Goal: Transaction & Acquisition: Purchase product/service

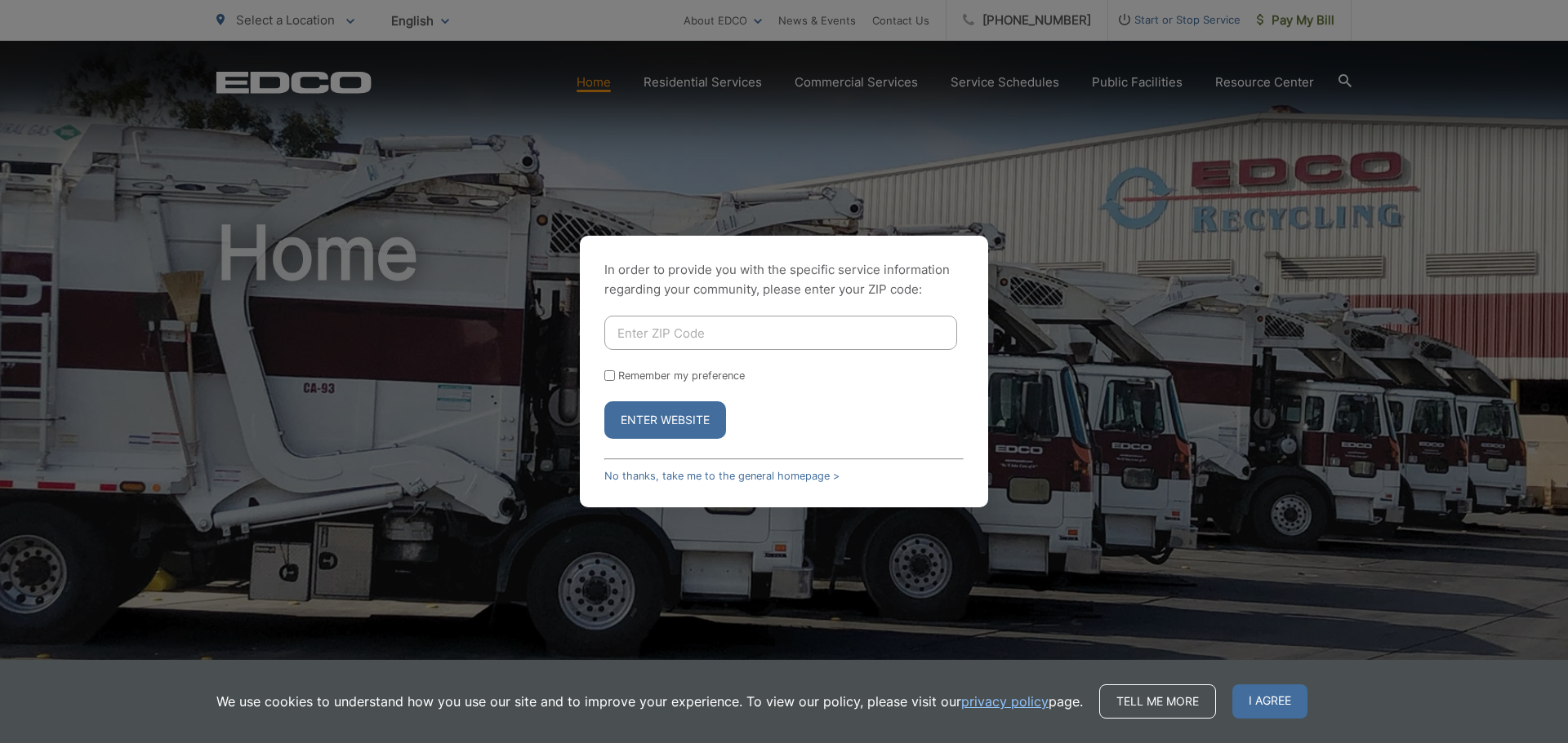
click at [644, 331] on input "Enter ZIP Code" at bounding box center [780, 332] width 352 height 34
type input "91950"
click at [608, 376] on input "Remember my preference" at bounding box center [609, 375] width 10 height 10
checkbox input "true"
click at [755, 417] on div "Enter Website" at bounding box center [783, 420] width 359 height 38
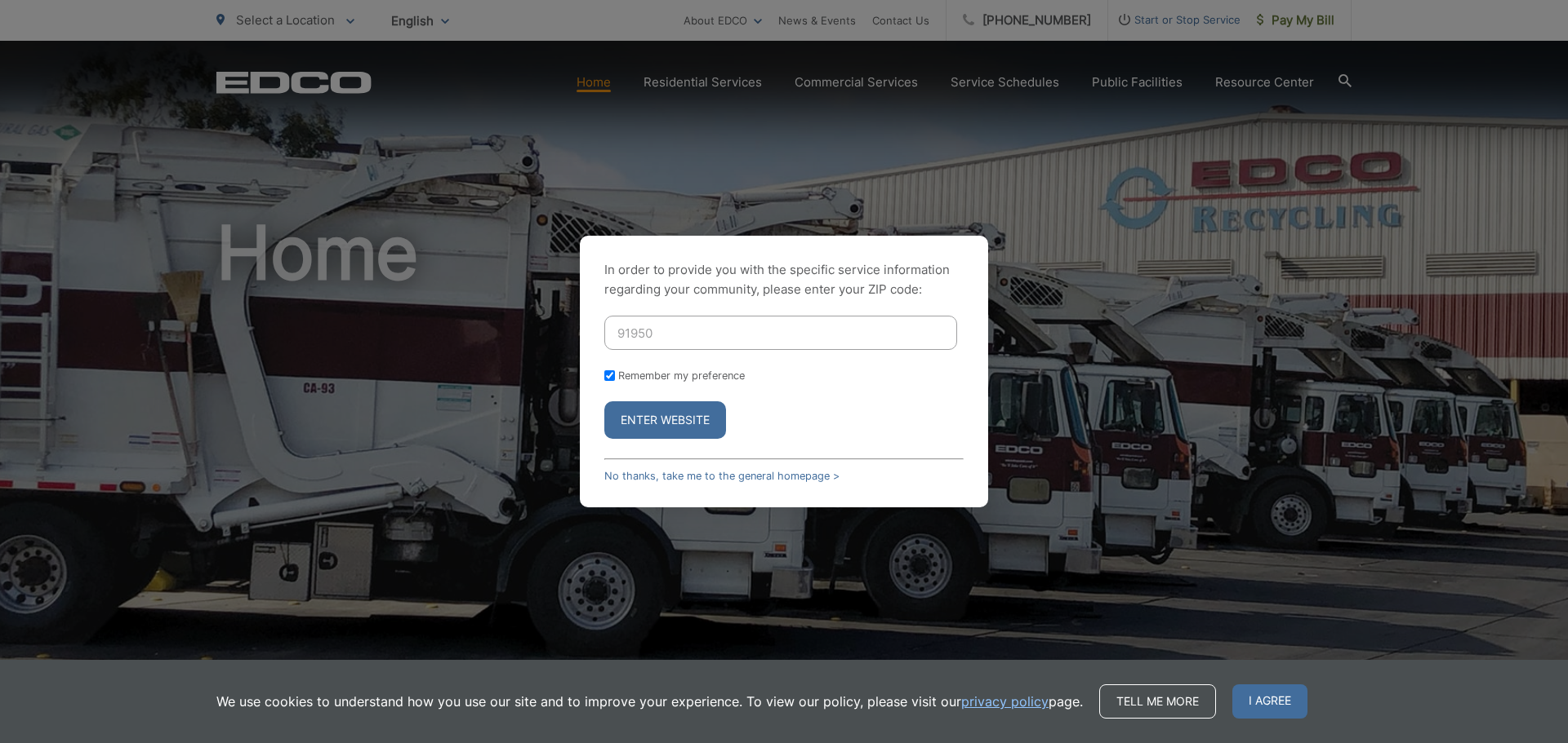
click at [685, 407] on button "Enter Website" at bounding box center [664, 420] width 122 height 38
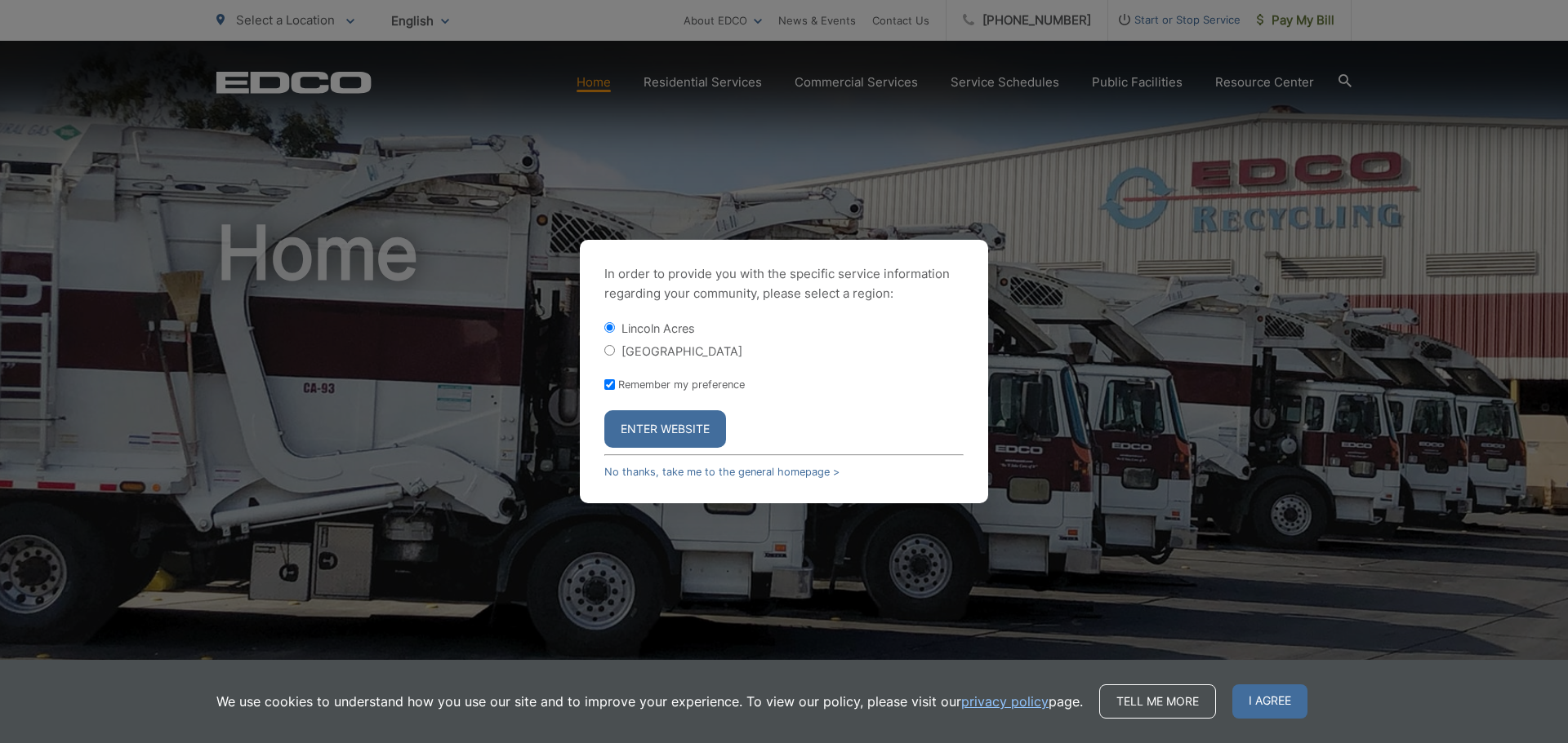
drag, startPoint x: 609, startPoint y: 350, endPoint x: 620, endPoint y: 365, distance: 18.6
click at [608, 351] on input "[GEOGRAPHIC_DATA]" at bounding box center [609, 349] width 10 height 10
radio input "true"
click at [669, 429] on button "Enter Website" at bounding box center [664, 429] width 122 height 38
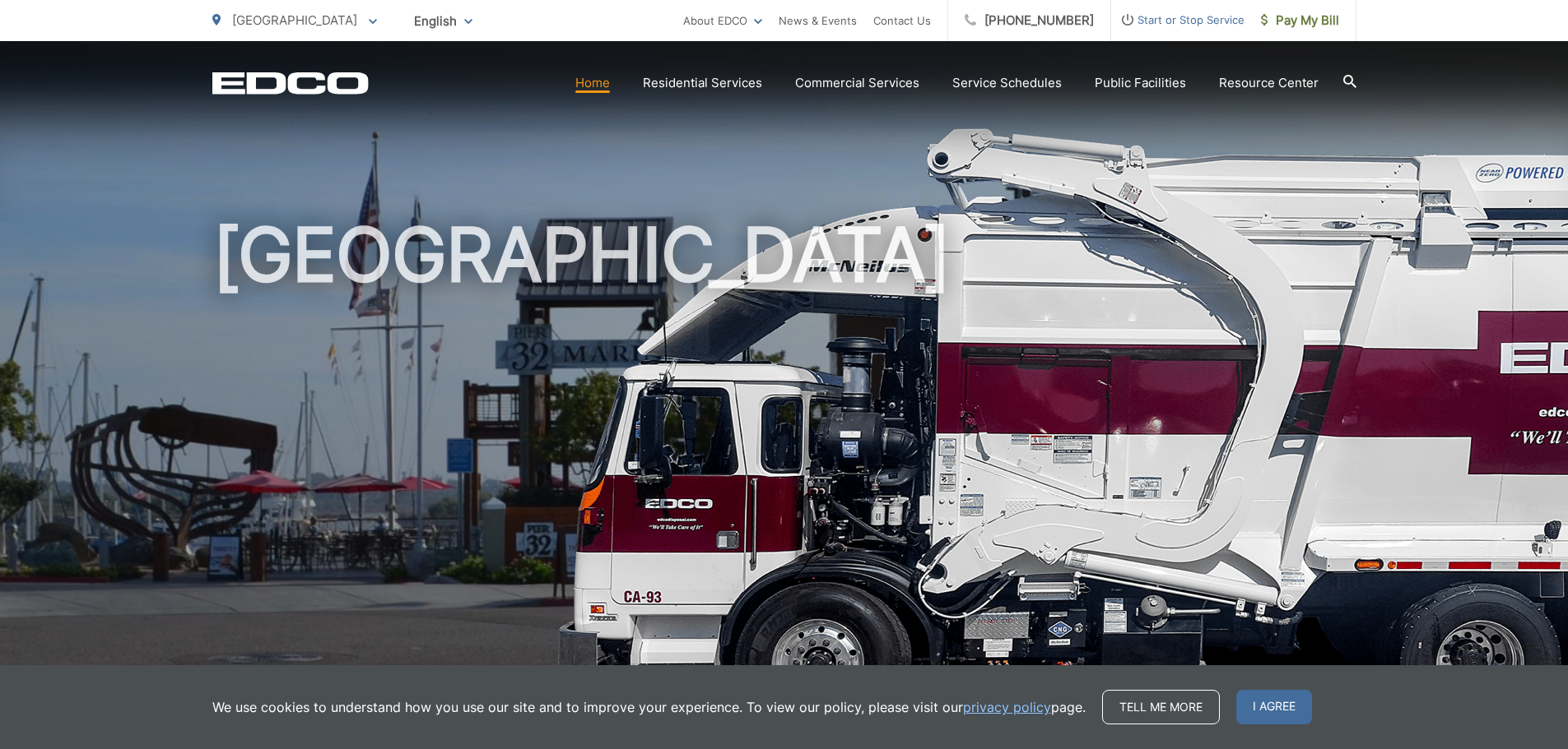
drag, startPoint x: 1249, startPoint y: 703, endPoint x: 1244, endPoint y: 658, distance: 45.3
click at [1249, 702] on span "I agree" at bounding box center [1274, 707] width 76 height 34
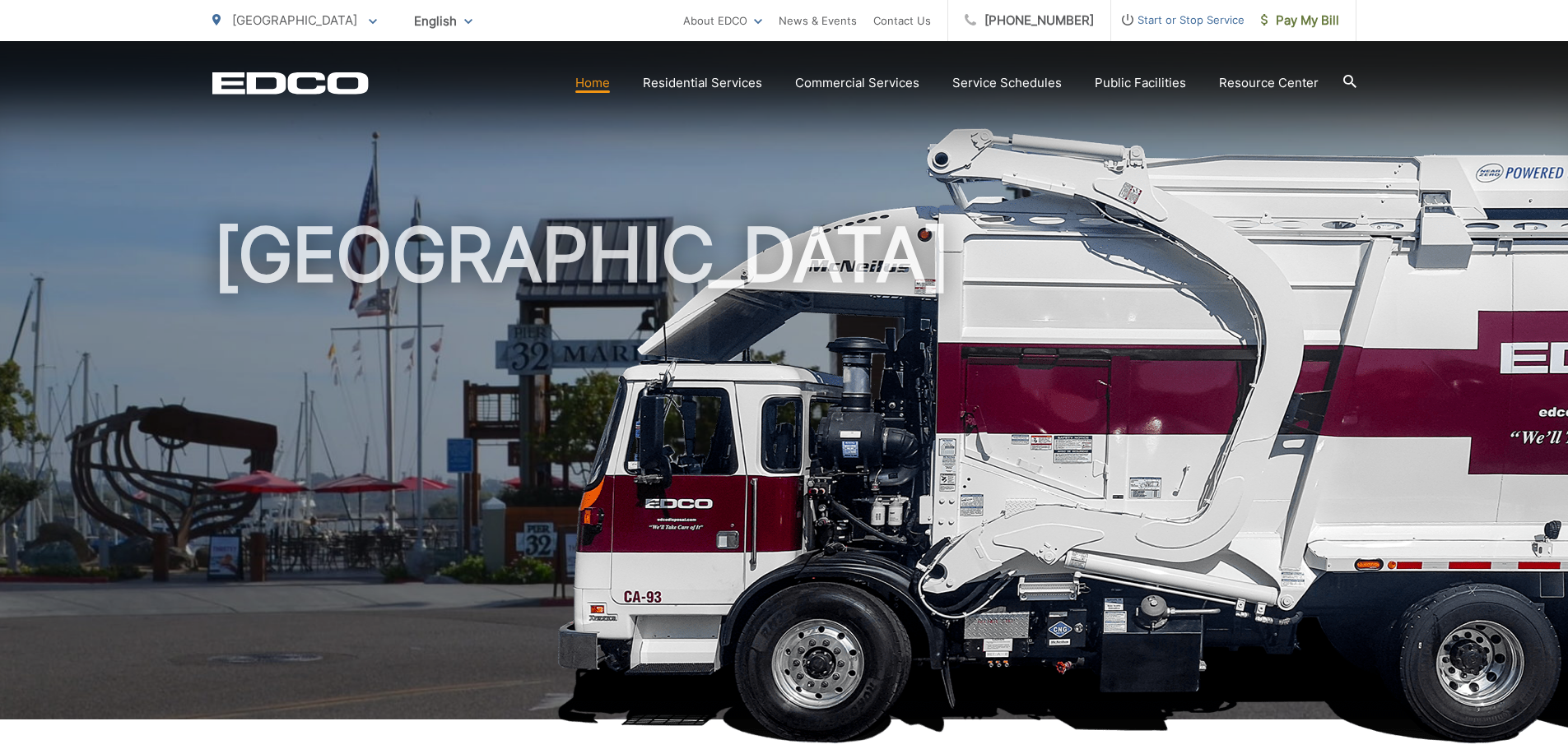
click at [595, 84] on link "Home" at bounding box center [593, 83] width 34 height 20
click at [595, 87] on link "Home" at bounding box center [593, 83] width 34 height 20
click at [1310, 18] on span "Pay My Bill" at bounding box center [1299, 20] width 78 height 20
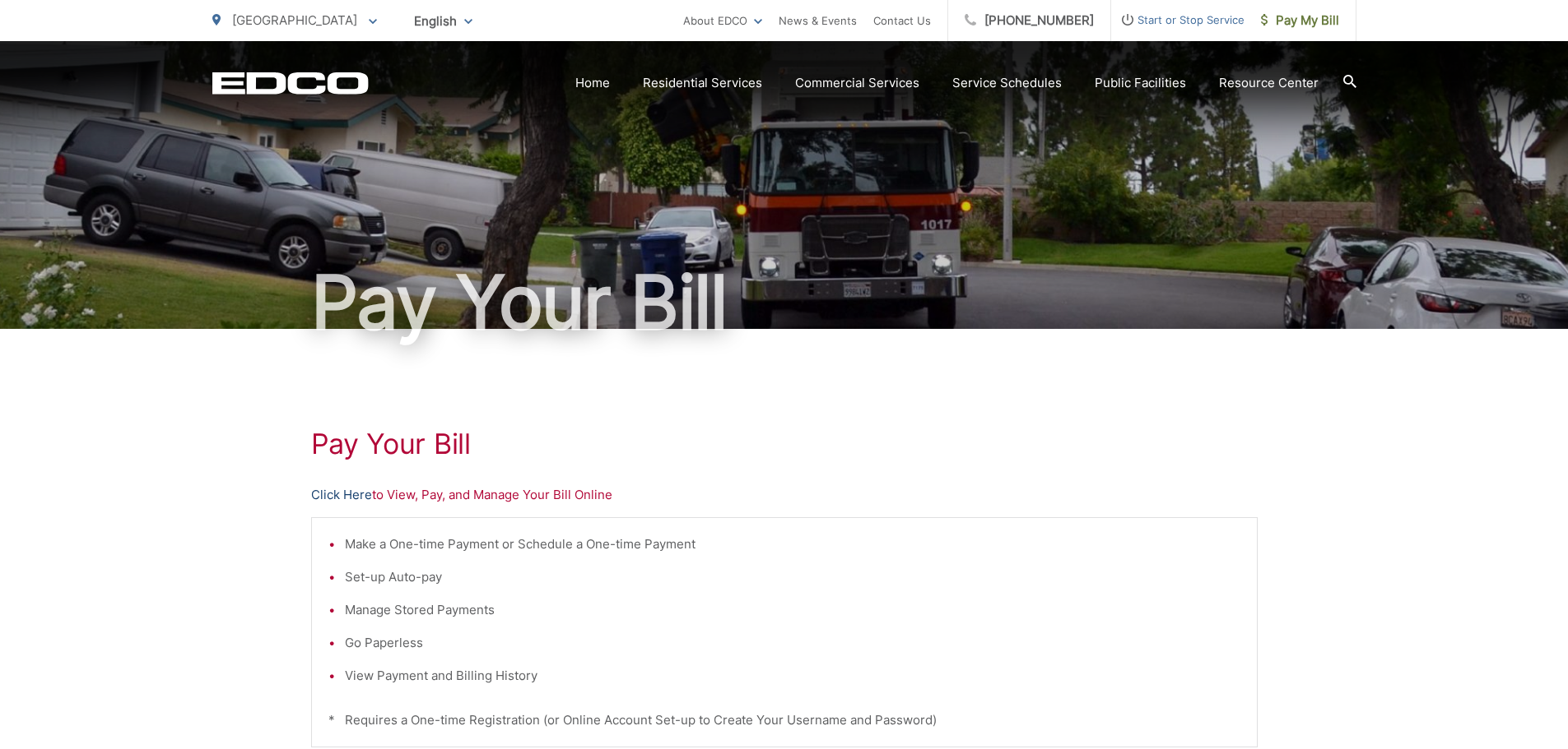
click at [348, 491] on link "Click Here" at bounding box center [342, 495] width 61 height 20
